Goal: Transaction & Acquisition: Purchase product/service

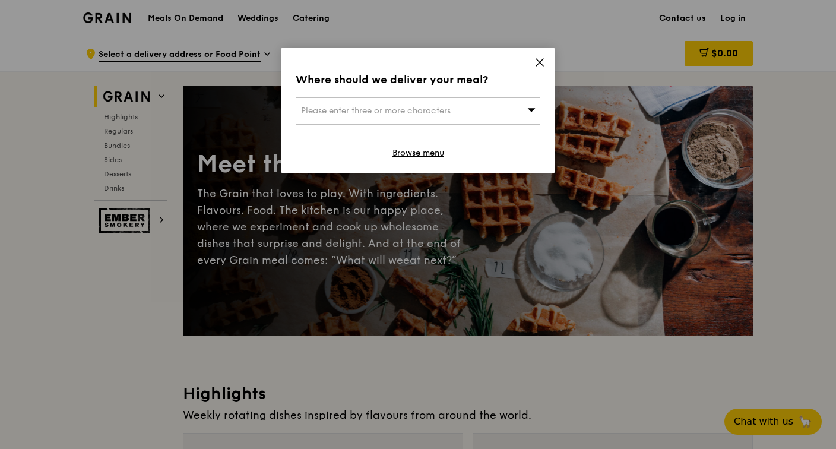
click at [532, 103] on div "Please enter three or more characters" at bounding box center [418, 110] width 244 height 27
click at [538, 60] on icon at bounding box center [539, 62] width 11 height 11
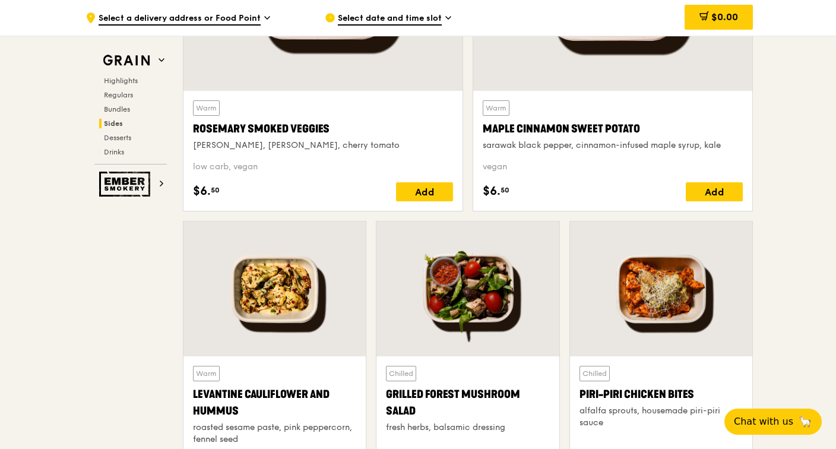
scroll to position [2659, 0]
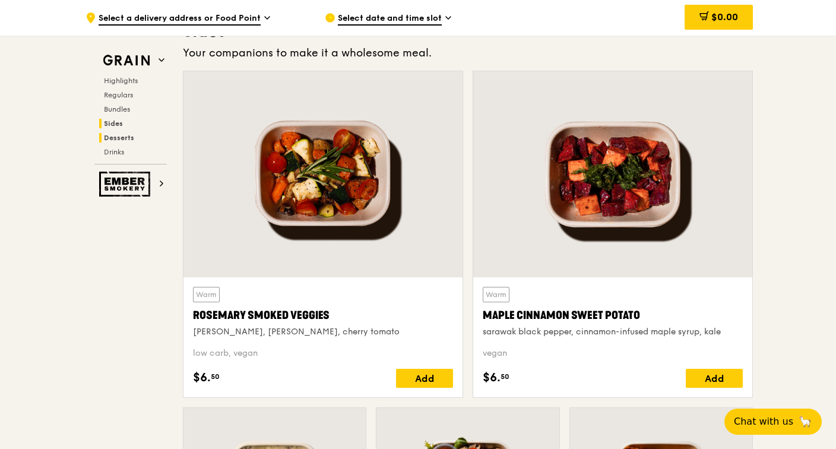
click at [121, 141] on span "Desserts" at bounding box center [119, 138] width 30 height 8
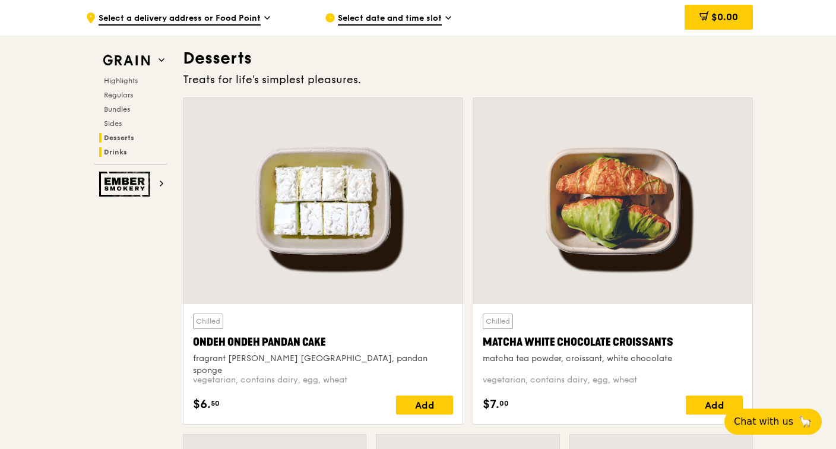
click at [122, 152] on span "Drinks" at bounding box center [115, 152] width 23 height 8
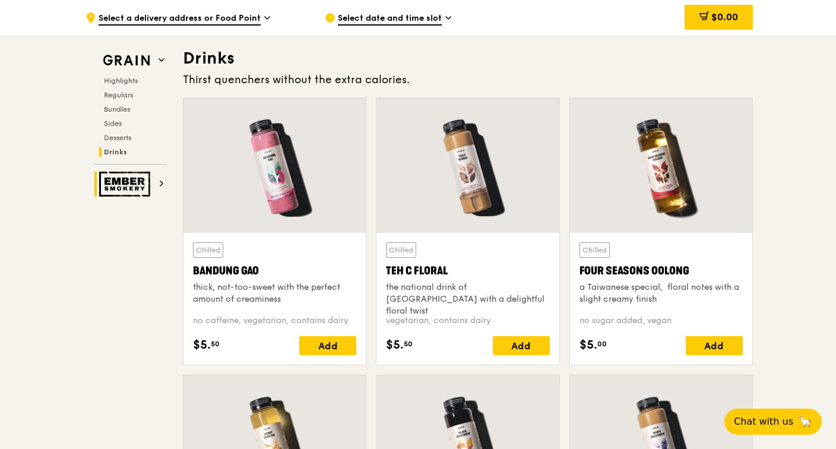
click at [151, 193] on img at bounding box center [126, 184] width 55 height 25
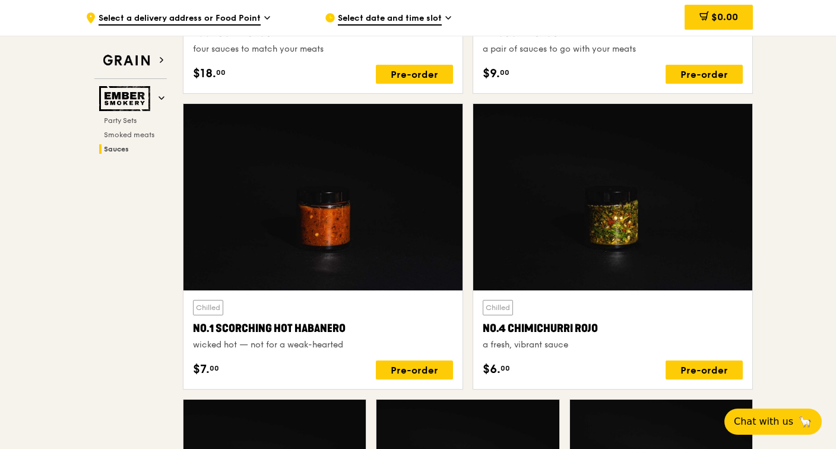
scroll to position [959, 0]
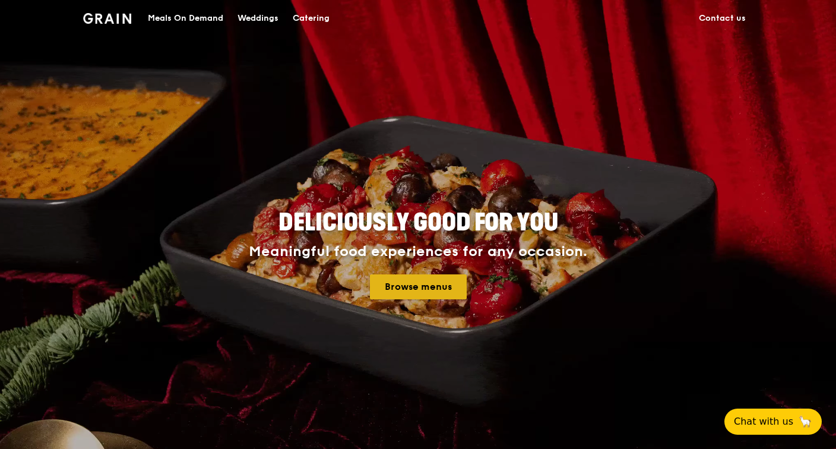
click at [439, 276] on link "Browse menus" at bounding box center [418, 286] width 97 height 25
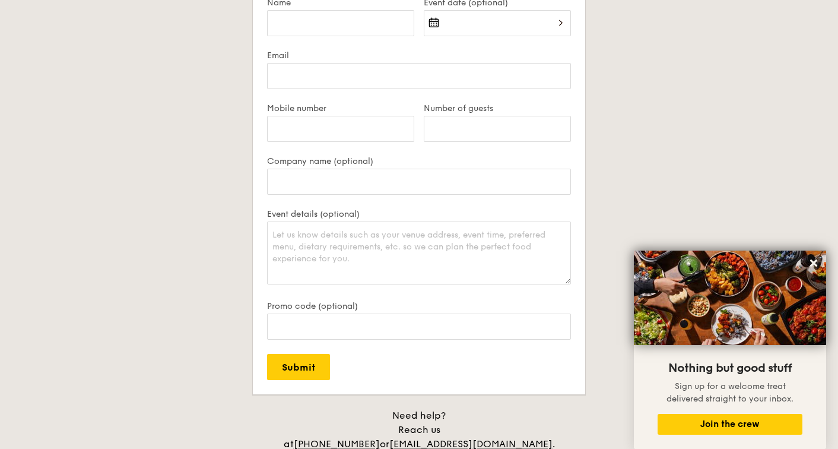
scroll to position [2374, 0]
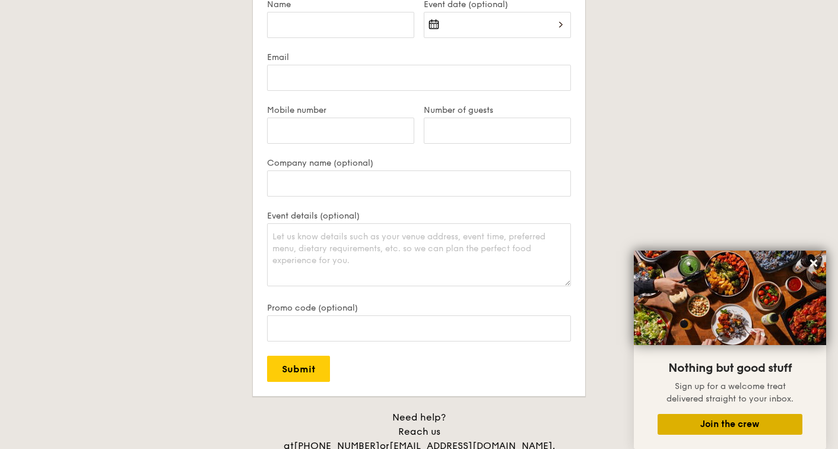
click at [730, 424] on button "Join the crew" at bounding box center [730, 424] width 145 height 21
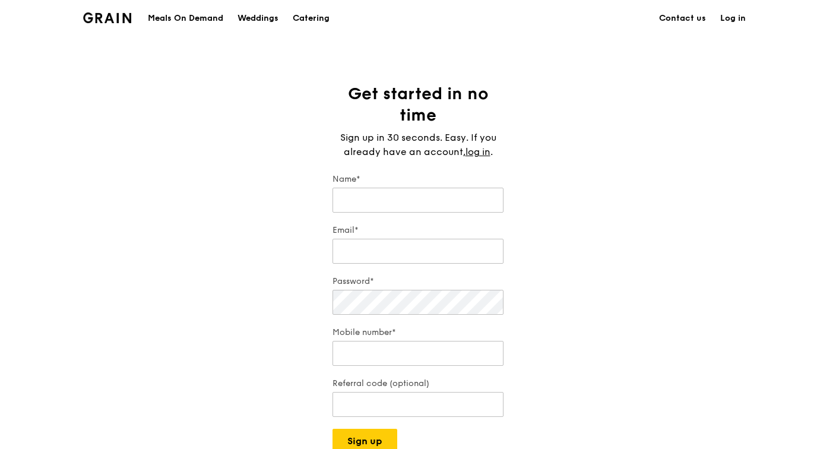
click at [205, 14] on div "Meals On Demand" at bounding box center [185, 19] width 75 height 36
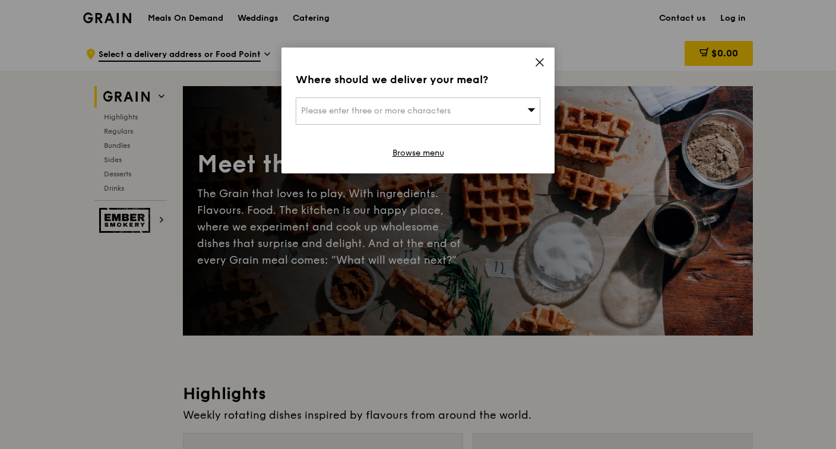
click at [532, 62] on div "Where should we deliver your meal? Please enter three or more characters Browse…" at bounding box center [417, 110] width 273 height 126
click at [536, 60] on icon at bounding box center [539, 62] width 11 height 11
